Goal: Information Seeking & Learning: Learn about a topic

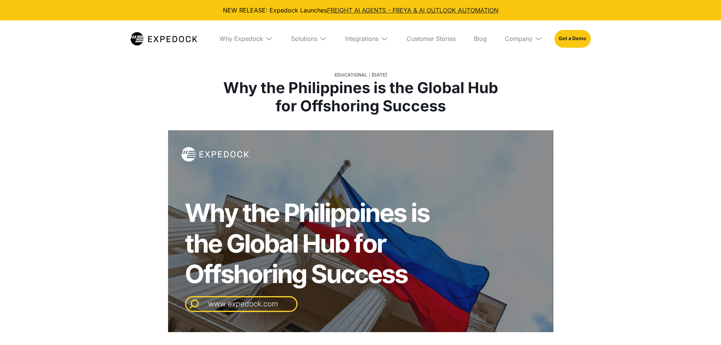
select select
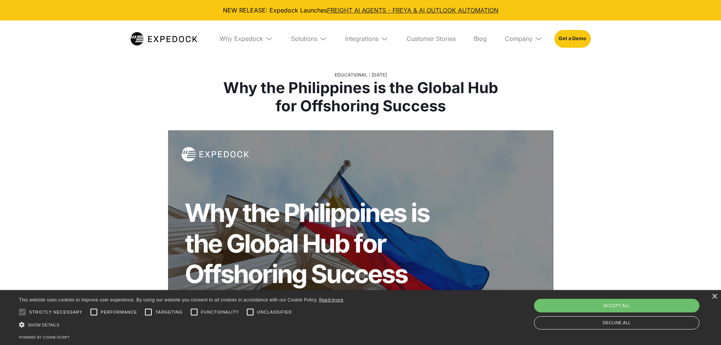
click at [322, 40] on img at bounding box center [324, 39] width 8 height 8
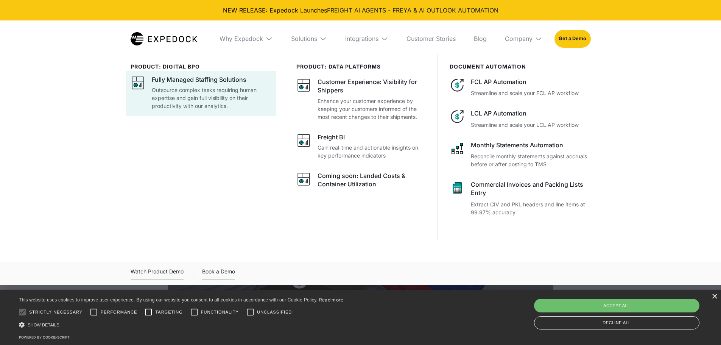
click at [175, 92] on p "Outsource complex tasks requiring human expertise and gain full visibility on t…" at bounding box center [212, 98] width 120 height 24
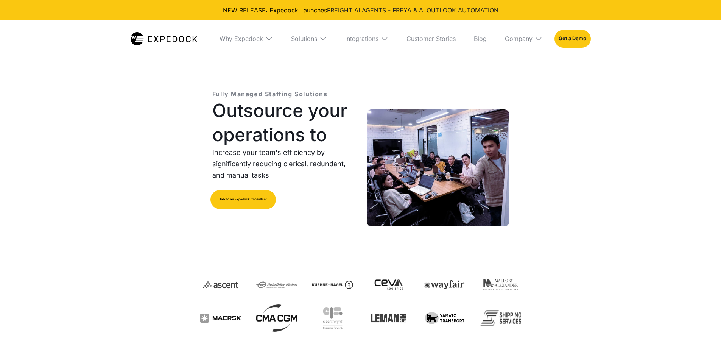
select select
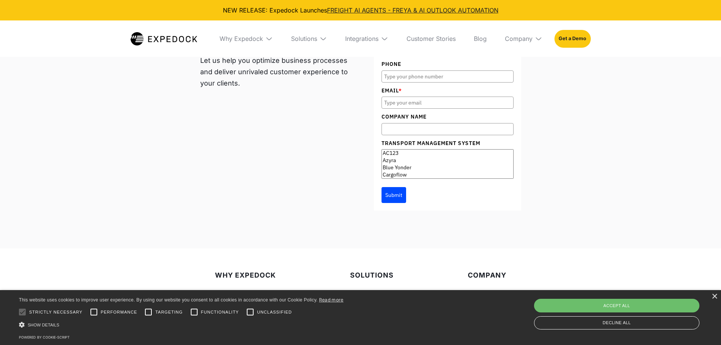
scroll to position [4278, 0]
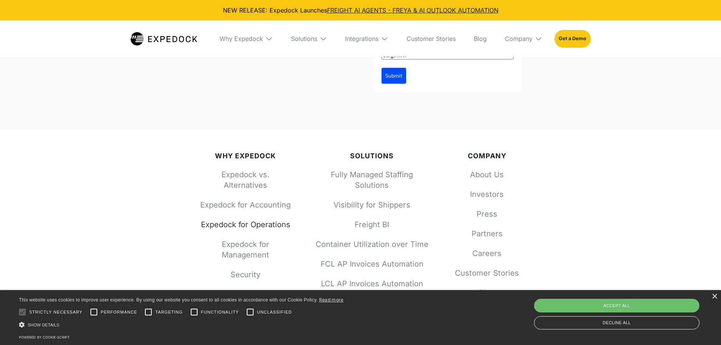
click at [260, 219] on link "Expedock for Operations" at bounding box center [245, 224] width 91 height 11
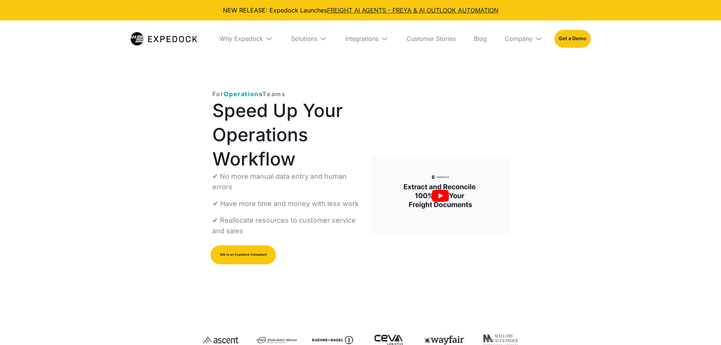
select select
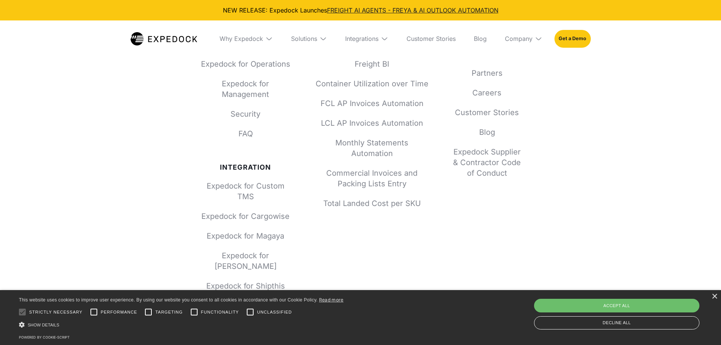
scroll to position [2866, 0]
